Goal: Task Accomplishment & Management: Use online tool/utility

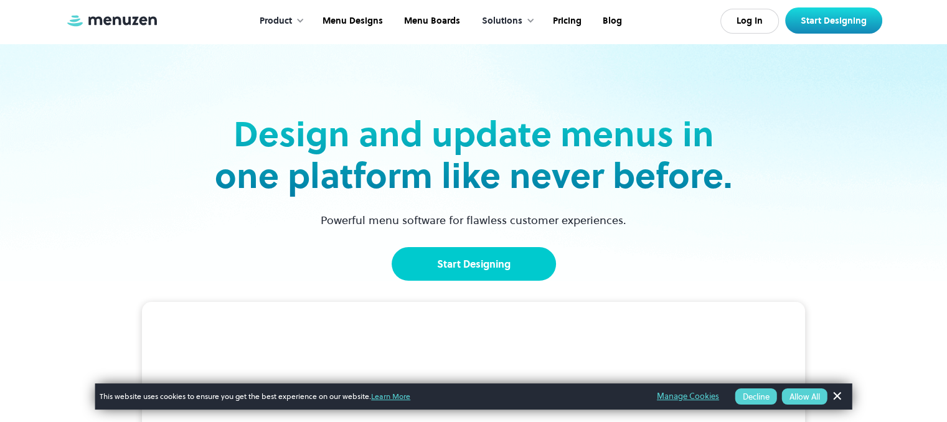
click at [457, 262] on link "Start Designing" at bounding box center [474, 264] width 164 height 34
